Goal: Communication & Community: Participate in discussion

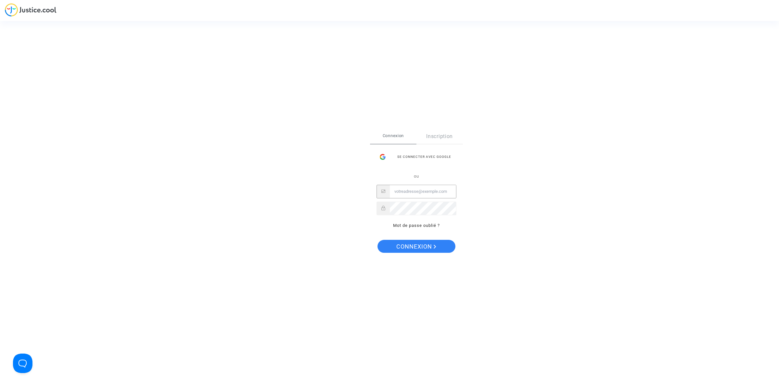
click at [430, 191] on input "Email" at bounding box center [423, 191] width 66 height 13
type input "galegal@etihad.ae"
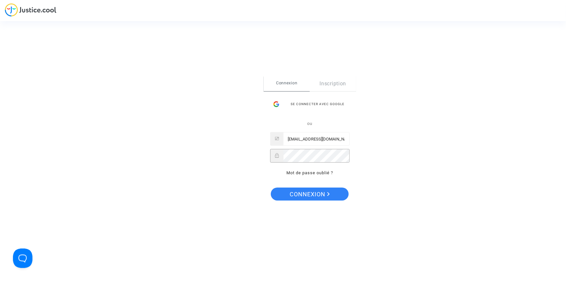
click at [271, 188] on button "Connexion" at bounding box center [310, 194] width 78 height 13
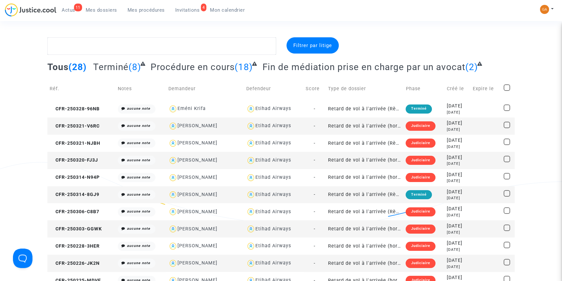
click at [185, 12] on span "Invitations" at bounding box center [187, 10] width 25 height 6
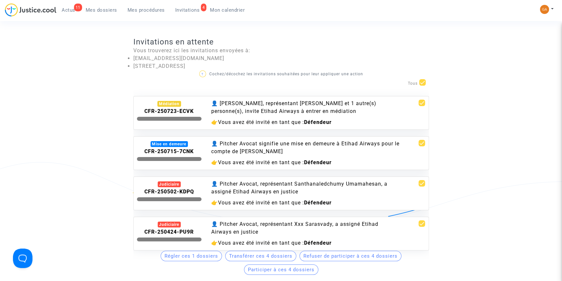
click at [276, 103] on div "👤 [PERSON_NAME], représentant [PERSON_NAME] et 1 autre(s) personne(s), invite E…" at bounding box center [305, 108] width 189 height 16
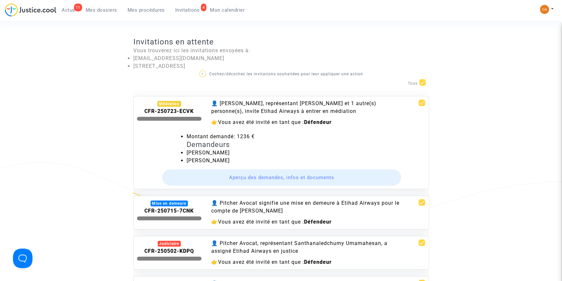
click at [253, 175] on button "Aperçu des demandes, infos et documents" at bounding box center [281, 177] width 239 height 16
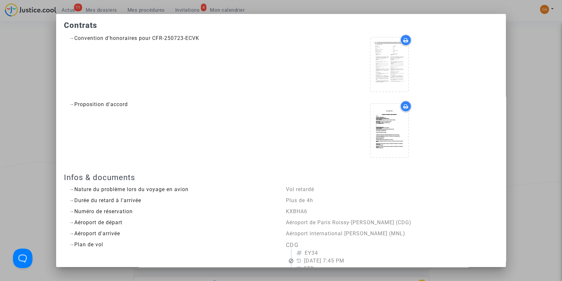
click at [184, 112] on div "→ Proposition d'accord" at bounding box center [172, 132] width 217 height 63
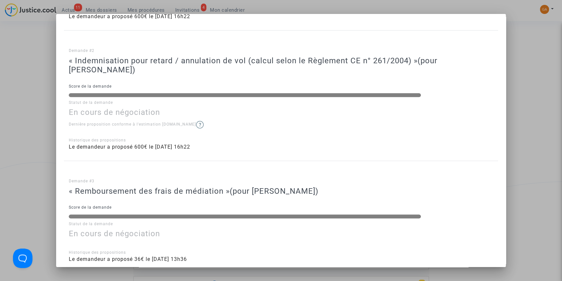
scroll to position [936, 0]
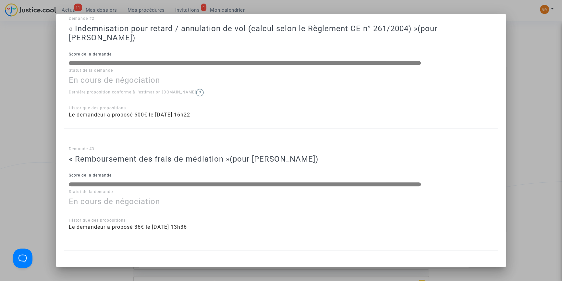
click at [536, 55] on div at bounding box center [281, 140] width 562 height 281
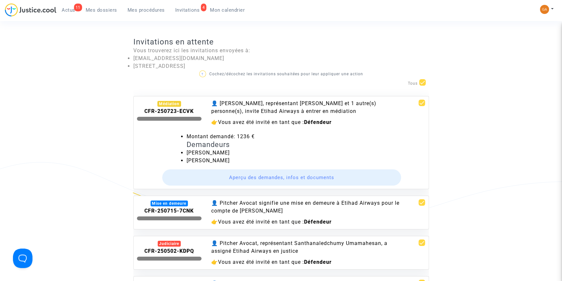
click at [422, 79] on div "? Cochez/décochez les invitations souhaitées pour leur appliquer une action Tous" at bounding box center [281, 79] width 296 height 18
click at [422, 80] on span at bounding box center [422, 82] width 6 height 6
click at [422, 86] on input "checkbox" at bounding box center [422, 86] width 0 height 0
checkbox input "false"
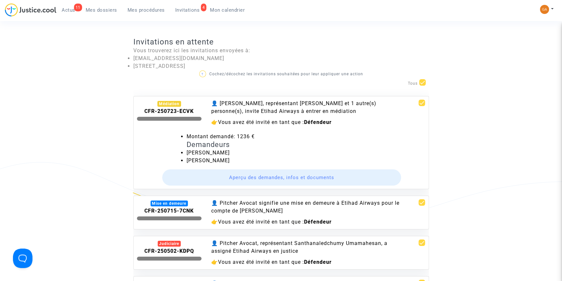
checkbox input "false"
click at [419, 103] on span at bounding box center [422, 103] width 6 height 6
checkbox input "true"
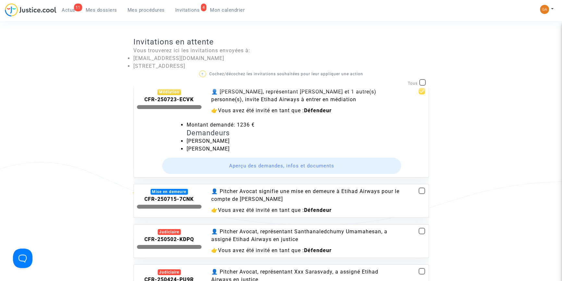
scroll to position [0, 0]
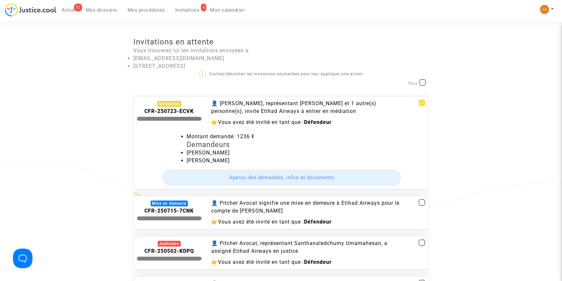
click at [193, 111] on b "CFR-250723-ECVK" at bounding box center [168, 111] width 49 height 6
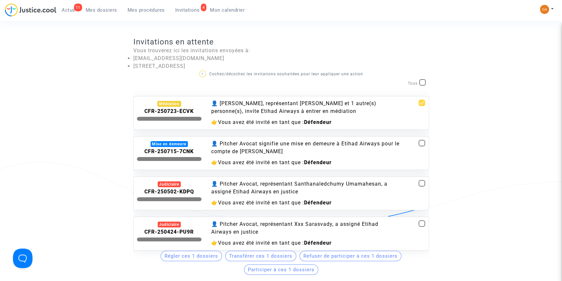
click at [340, 117] on div "👤 [PERSON_NAME], représentant [PERSON_NAME] et 1 autre(s) personne(s), invite E…" at bounding box center [305, 113] width 199 height 27
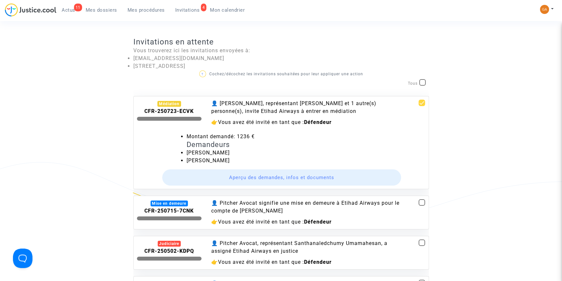
click at [295, 174] on button "Aperçu des demandes, infos et documents" at bounding box center [281, 177] width 239 height 16
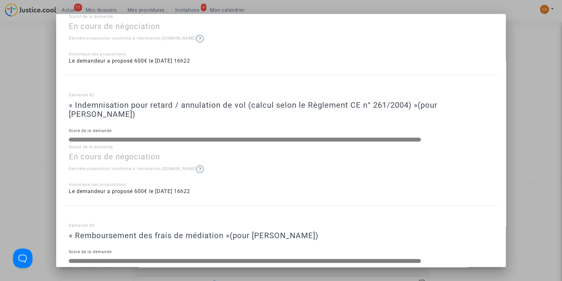
scroll to position [936, 0]
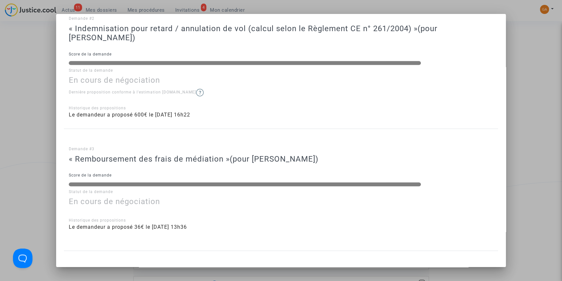
click at [520, 31] on div at bounding box center [281, 140] width 562 height 281
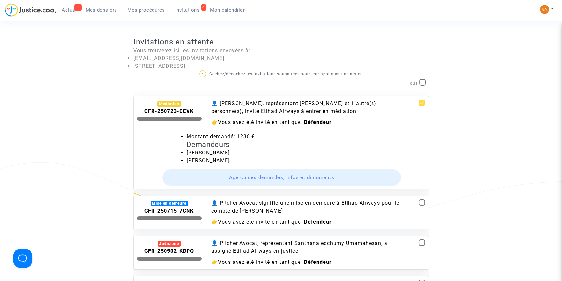
click at [179, 109] on b "CFR-250723-ECVK" at bounding box center [168, 111] width 49 height 6
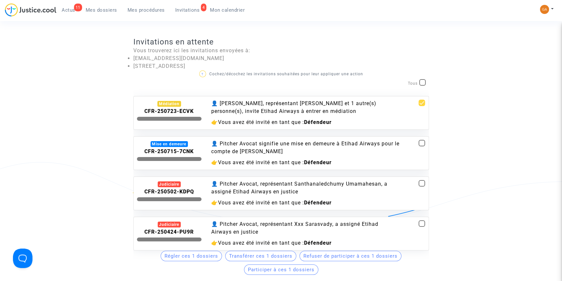
click at [179, 109] on b "CFR-250723-ECVK" at bounding box center [168, 111] width 49 height 6
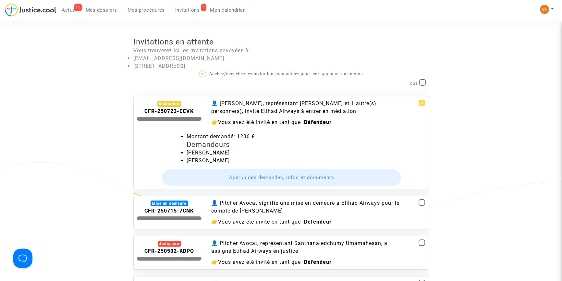
click at [179, 109] on b "CFR-250723-ECVK" at bounding box center [168, 111] width 49 height 6
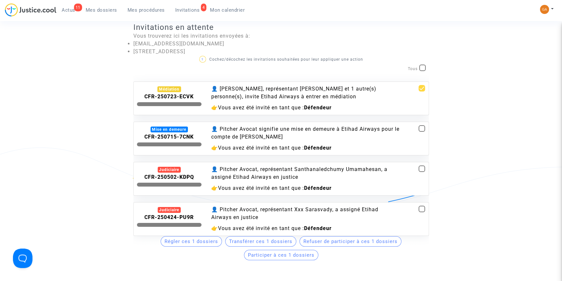
scroll to position [29, 0]
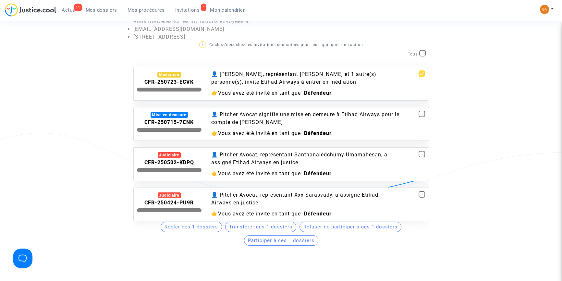
click at [317, 80] on div "👤 [PERSON_NAME], représentant [PERSON_NAME] et 1 autre(s) personne(s), invite E…" at bounding box center [305, 78] width 189 height 16
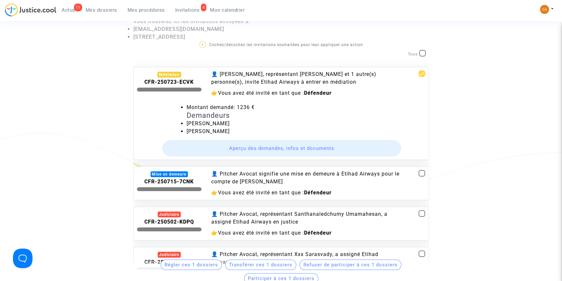
drag, startPoint x: 317, startPoint y: 80, endPoint x: 310, endPoint y: 92, distance: 13.9
click at [315, 78] on div "👤 [PERSON_NAME], représentant [PERSON_NAME] et 1 autre(s) personne(s), invite E…" at bounding box center [305, 78] width 189 height 16
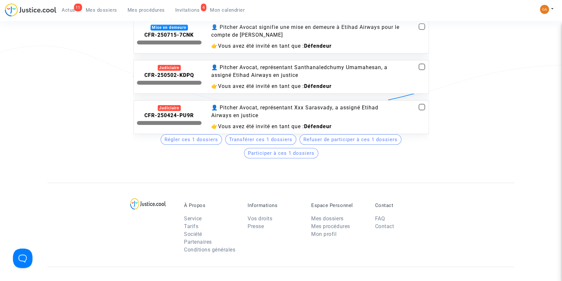
scroll to position [118, 0]
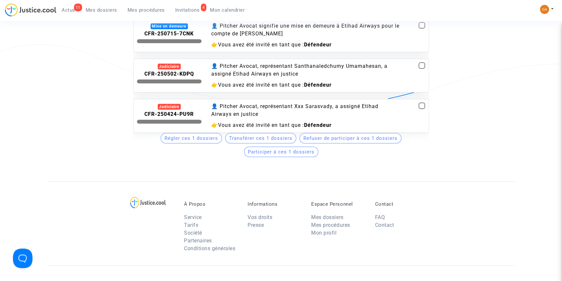
click at [295, 157] on button "Participer à ces 1 dossiers" at bounding box center [281, 152] width 74 height 10
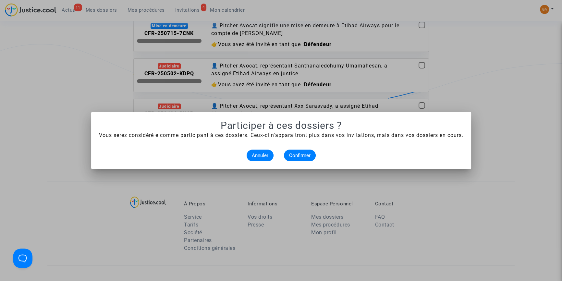
scroll to position [0, 0]
drag, startPoint x: 314, startPoint y: 154, endPoint x: 311, endPoint y: 155, distance: 3.6
click at [313, 154] on button "Confirmer" at bounding box center [300, 156] width 32 height 12
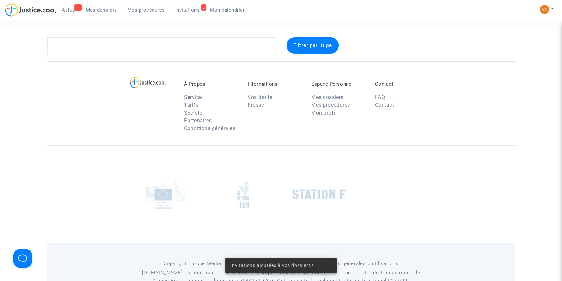
scroll to position [21, 0]
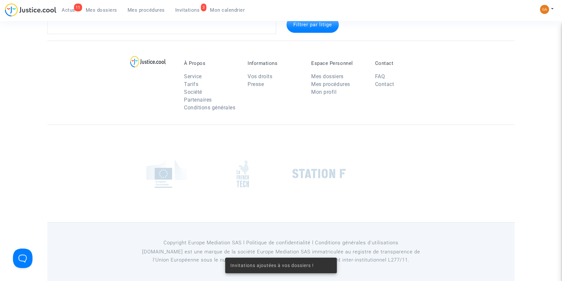
click at [311, 156] on div at bounding box center [319, 173] width 67 height 39
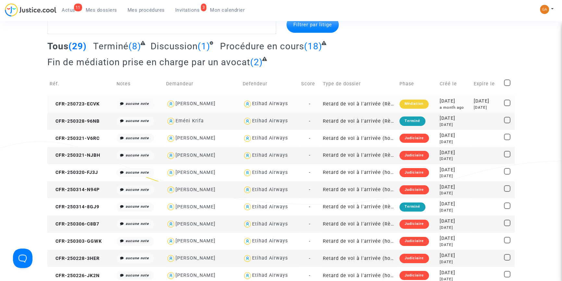
click at [194, 101] on div "[PERSON_NAME]" at bounding box center [196, 104] width 40 height 6
type textarea "@"[PERSON_NAME]" @"Pitcher Avocat""
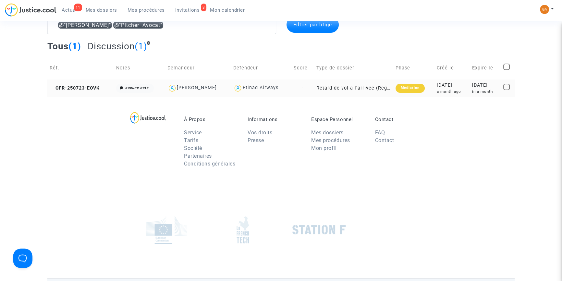
click at [106, 86] on td "CFR-250723-ECVK" at bounding box center [80, 88] width 67 height 17
